Goal: Check status: Check status

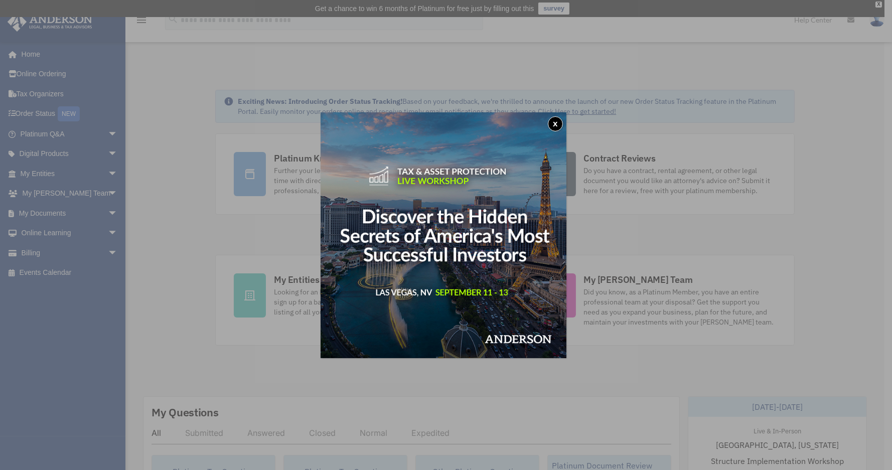
click at [552, 121] on button "x" at bounding box center [555, 123] width 15 height 15
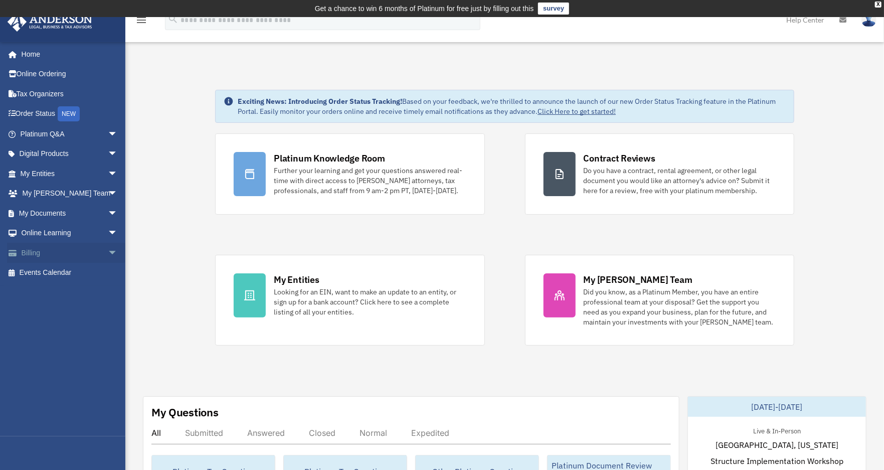
click at [86, 251] on link "Billing arrow_drop_down" at bounding box center [70, 253] width 126 height 20
click at [108, 253] on span "arrow_drop_down" at bounding box center [118, 253] width 20 height 21
click at [60, 279] on link "$ Open Invoices" at bounding box center [73, 273] width 119 height 21
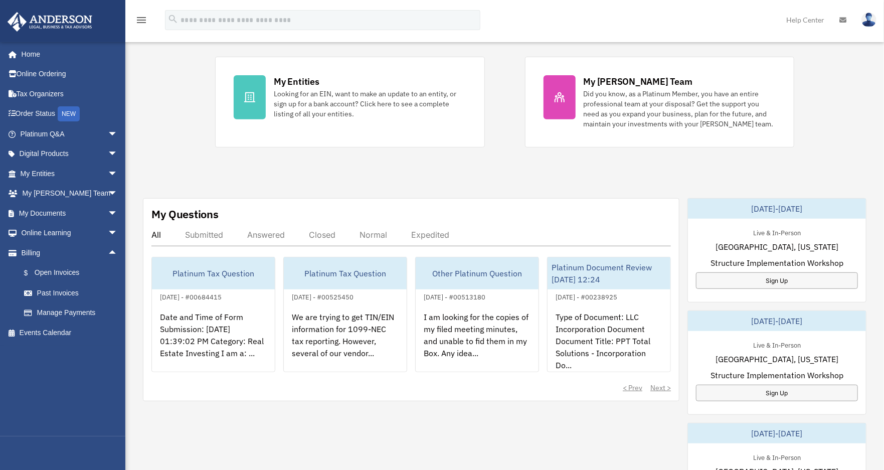
scroll to position [201, 0]
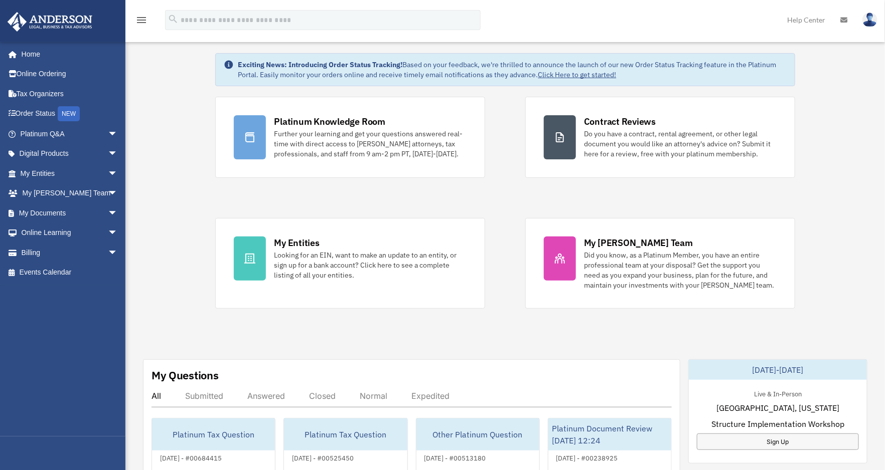
scroll to position [50, 0]
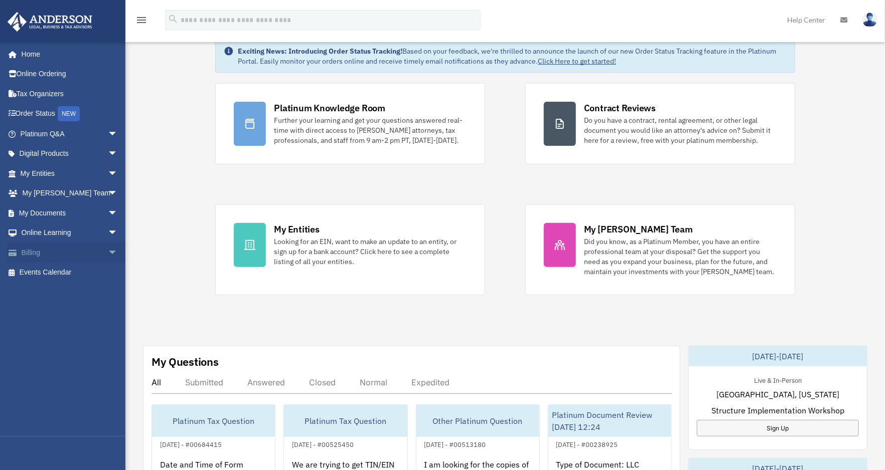
click at [108, 251] on span "arrow_drop_down" at bounding box center [118, 253] width 20 height 21
click at [73, 276] on link "$ Open Invoices" at bounding box center [73, 273] width 119 height 21
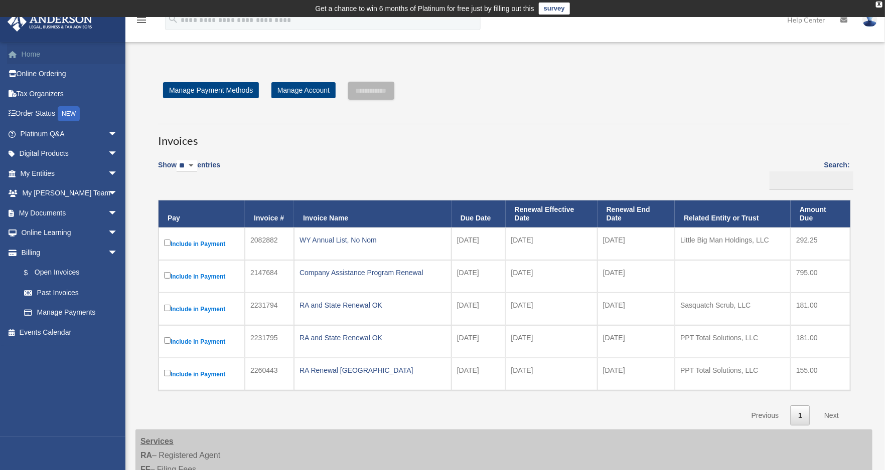
click at [33, 57] on link "Home" at bounding box center [70, 54] width 126 height 20
